Goal: Task Accomplishment & Management: Manage account settings

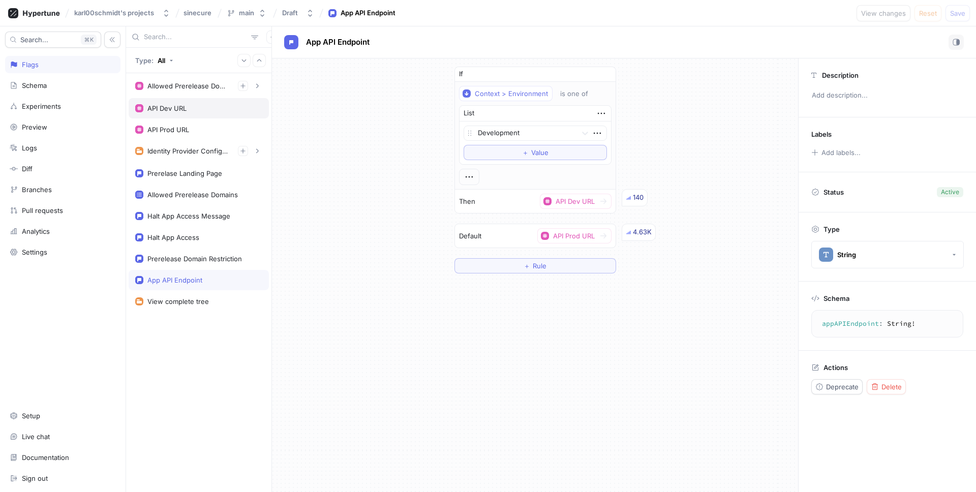
click at [179, 107] on div "API Dev URL" at bounding box center [166, 108] width 39 height 8
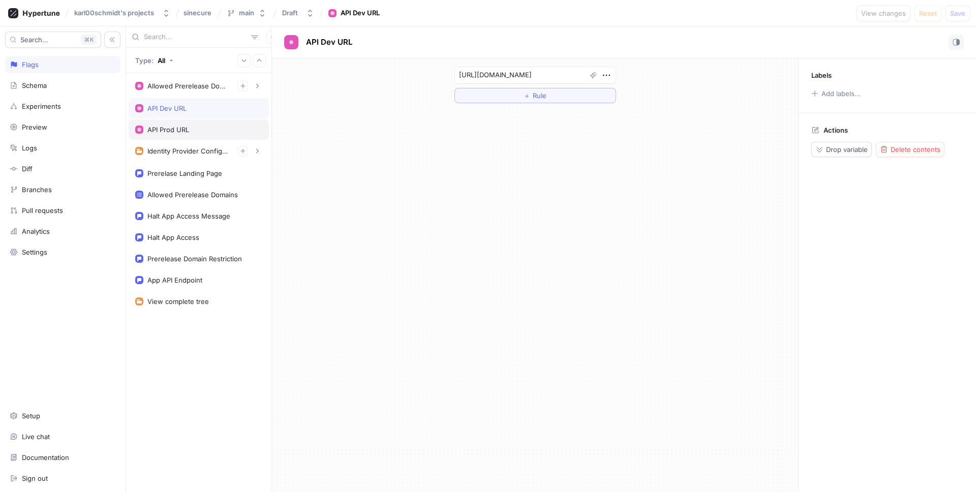
click at [182, 123] on div "API Prod URL" at bounding box center [199, 129] width 140 height 20
type textarea "x"
type textarea "[URL][DOMAIN_NAME]"
click at [183, 117] on div "API Dev URL" at bounding box center [199, 108] width 140 height 20
type textarea "x"
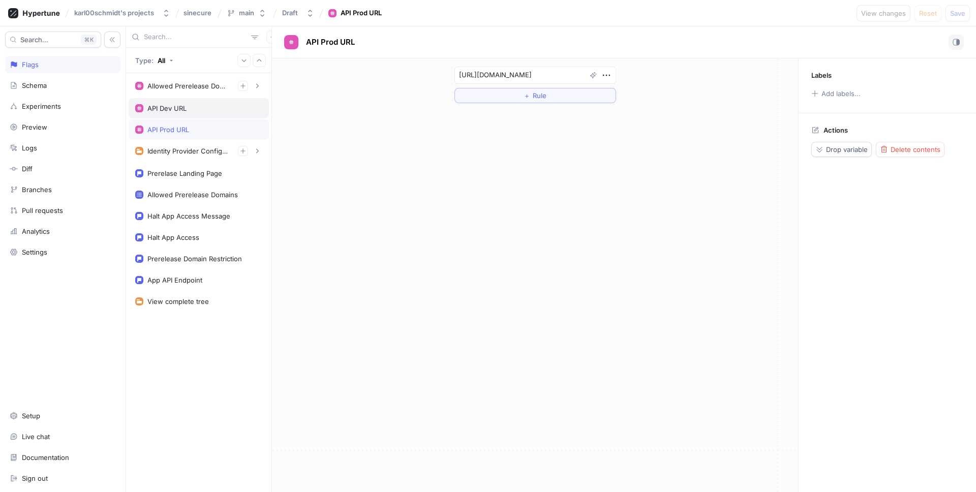
type textarea "[URL][DOMAIN_NAME]"
click at [183, 131] on div "API Prod URL" at bounding box center [168, 130] width 42 height 8
type textarea "x"
type textarea "[URL][DOMAIN_NAME]"
click at [180, 284] on div "App API Endpoint" at bounding box center [174, 280] width 55 height 8
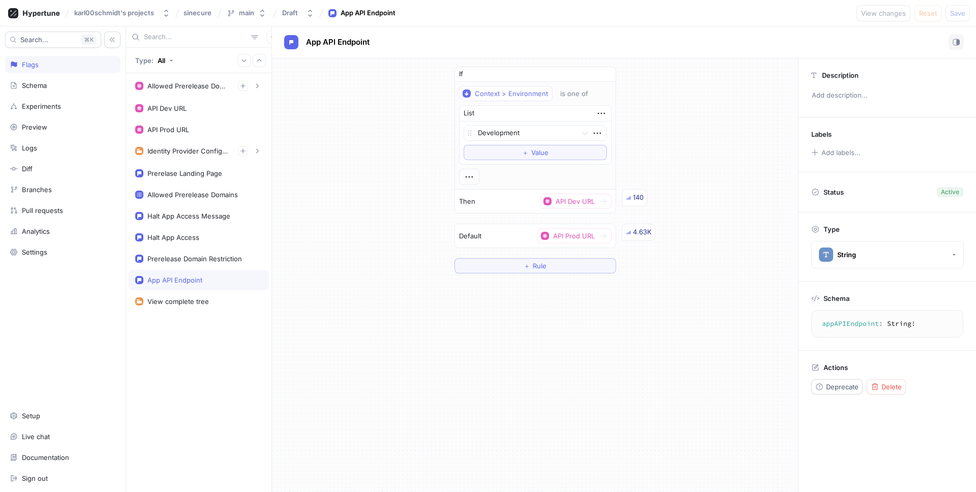
click at [48, 262] on div "Search... K Flags Schema Experiments Preview Logs Diff Branches Pull requests A…" at bounding box center [63, 258] width 126 height 465
click at [44, 248] on div "Settings" at bounding box center [34, 252] width 25 height 8
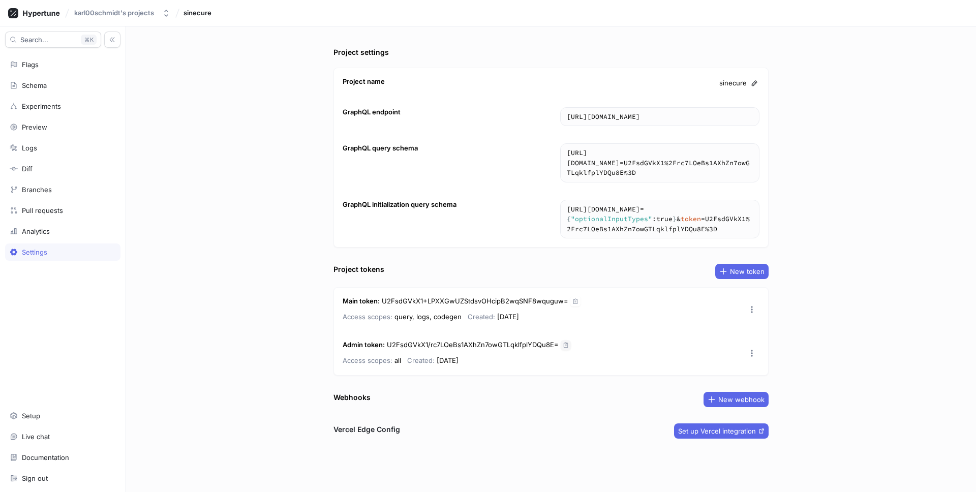
click at [566, 345] on icon "button" at bounding box center [566, 344] width 4 height 5
